Goal: Task Accomplishment & Management: Manage account settings

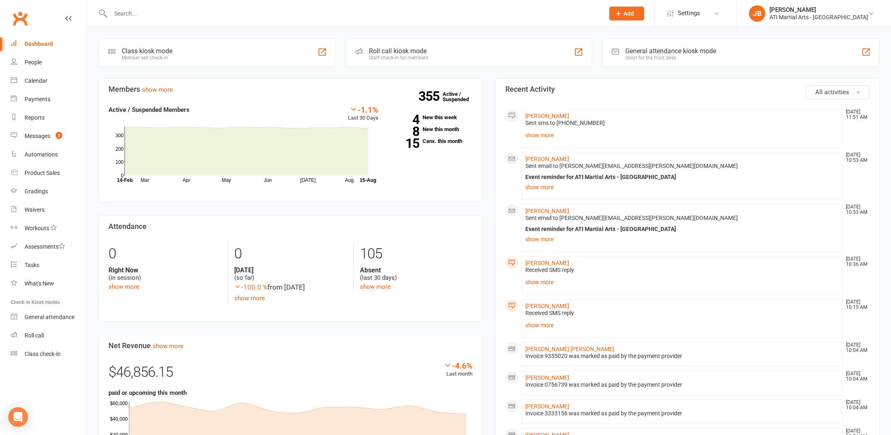
click at [21, 18] on link "Clubworx" at bounding box center [20, 18] width 20 height 20
click at [41, 137] on div "Messages" at bounding box center [38, 136] width 26 height 7
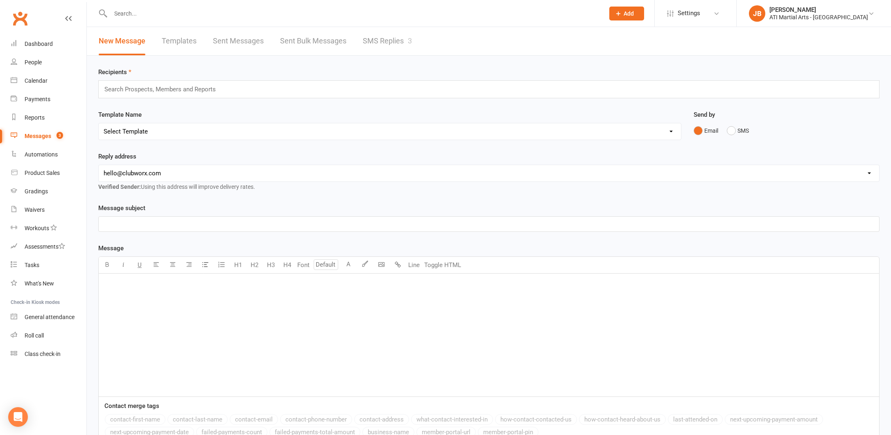
click at [382, 42] on link "SMS Replies 3" at bounding box center [387, 41] width 49 height 28
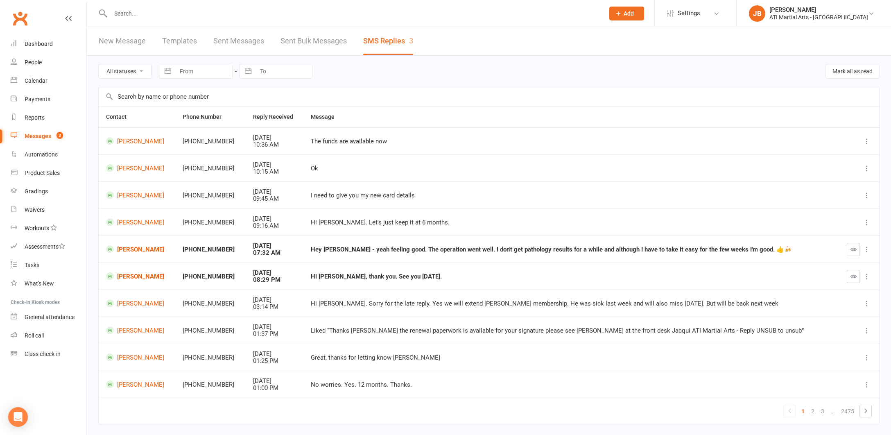
click at [20, 20] on link "Clubworx" at bounding box center [20, 18] width 20 height 20
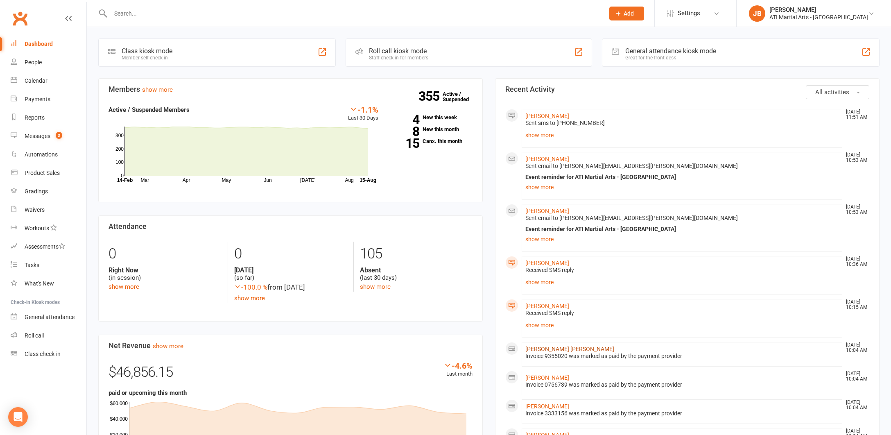
click at [532, 348] on link "[PERSON_NAME] [PERSON_NAME]" at bounding box center [569, 349] width 89 height 7
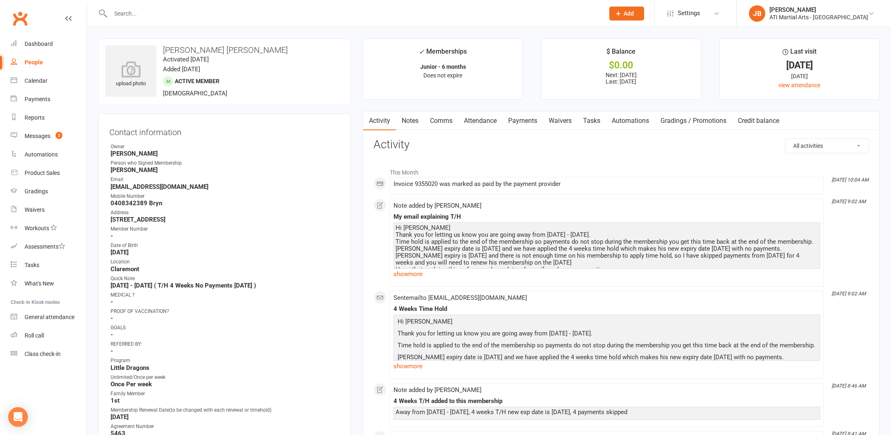
click at [410, 121] on link "Notes" at bounding box center [410, 120] width 28 height 19
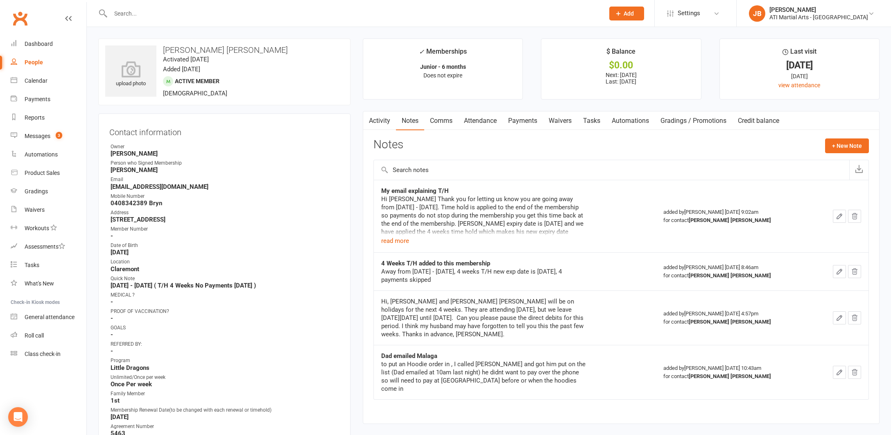
click at [377, 119] on link "Activity" at bounding box center [379, 120] width 33 height 19
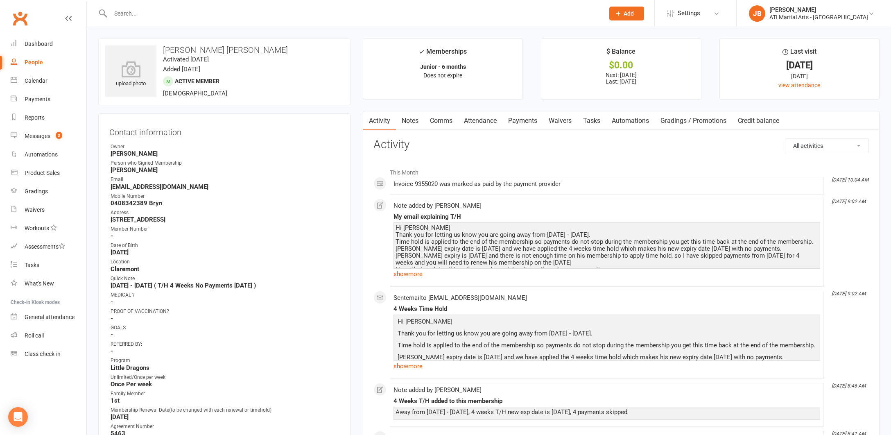
click at [20, 19] on link "Clubworx" at bounding box center [20, 18] width 20 height 20
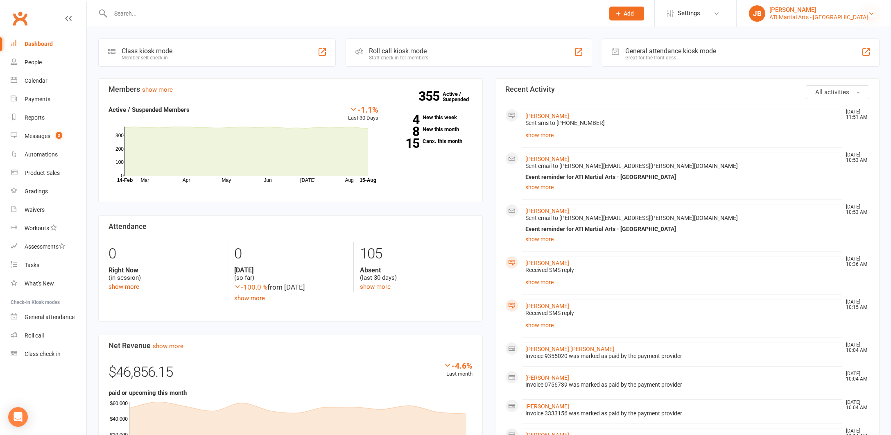
click at [871, 13] on icon at bounding box center [871, 13] width 7 height 7
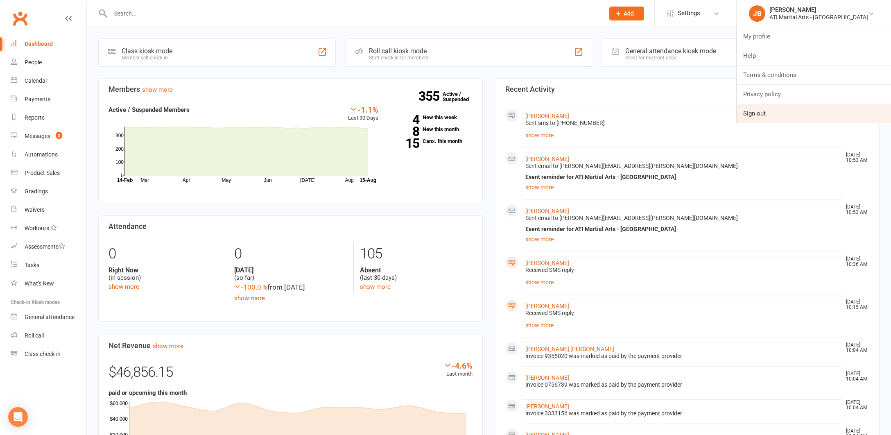
click at [782, 118] on link "Sign out" at bounding box center [814, 113] width 154 height 19
